Goal: Task Accomplishment & Management: Manage account settings

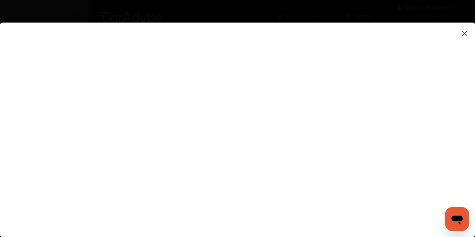
click at [423, 98] on flutter-view at bounding box center [237, 122] width 475 height 199
click at [172, 87] on flutter-view at bounding box center [237, 122] width 475 height 199
click at [464, 34] on img at bounding box center [464, 33] width 9 height 9
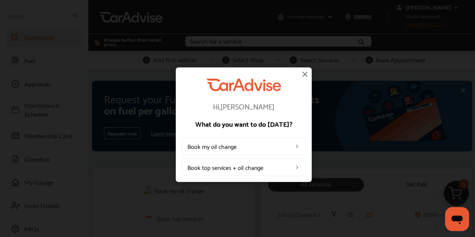
click at [306, 76] on img at bounding box center [304, 73] width 9 height 9
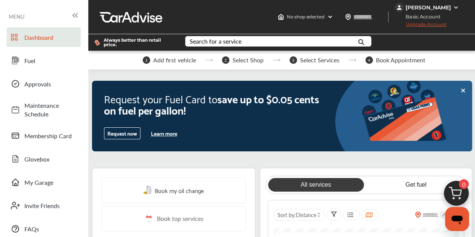
click at [459, 7] on img at bounding box center [456, 8] width 6 height 6
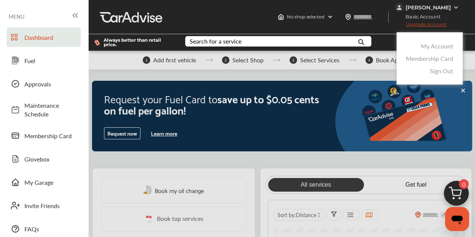
click at [449, 70] on link "Sign Out" at bounding box center [441, 70] width 23 height 9
